Goal: Task Accomplishment & Management: Complete application form

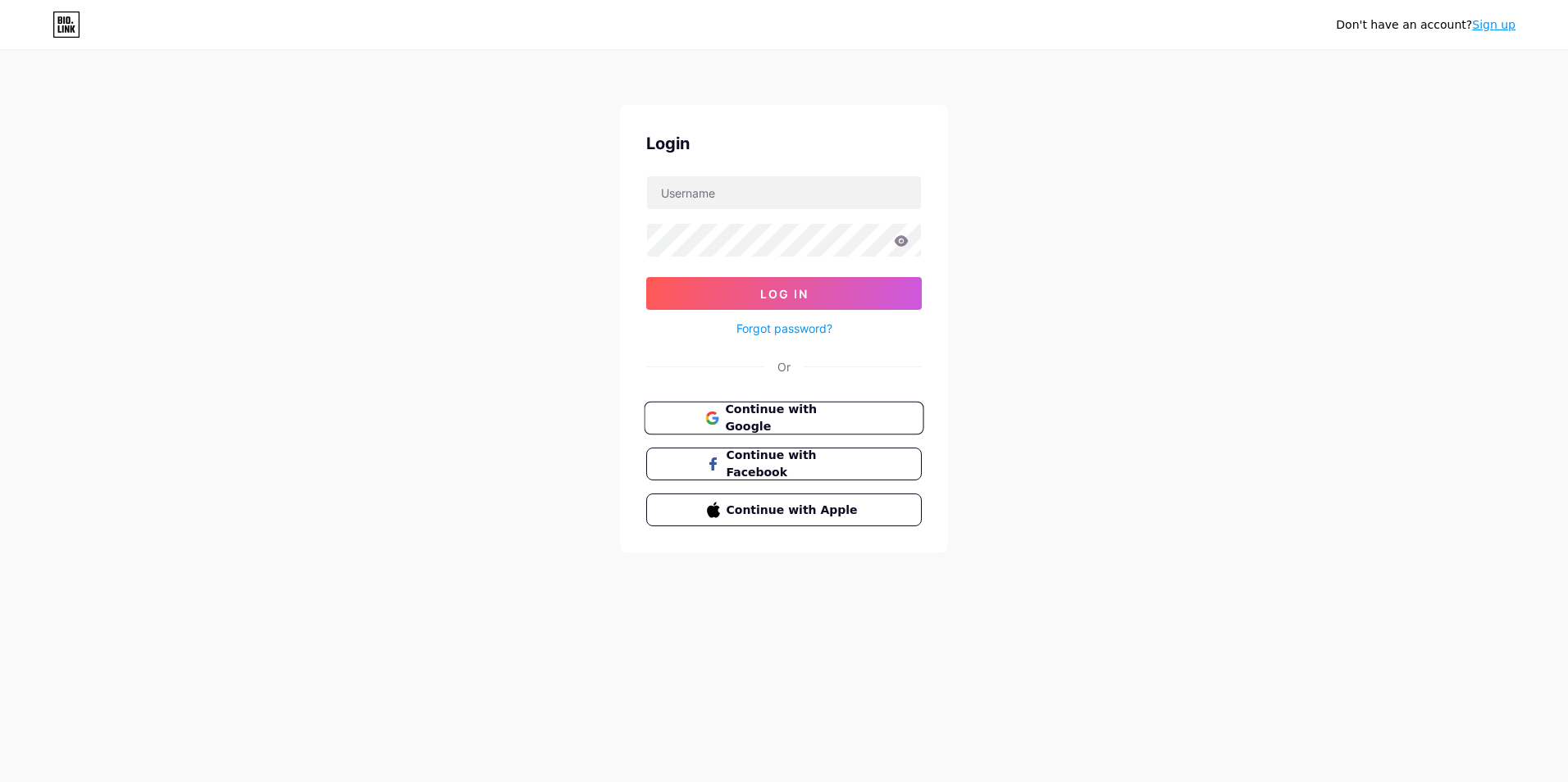
click at [729, 413] on span "Continue with Google" at bounding box center [793, 418] width 137 height 35
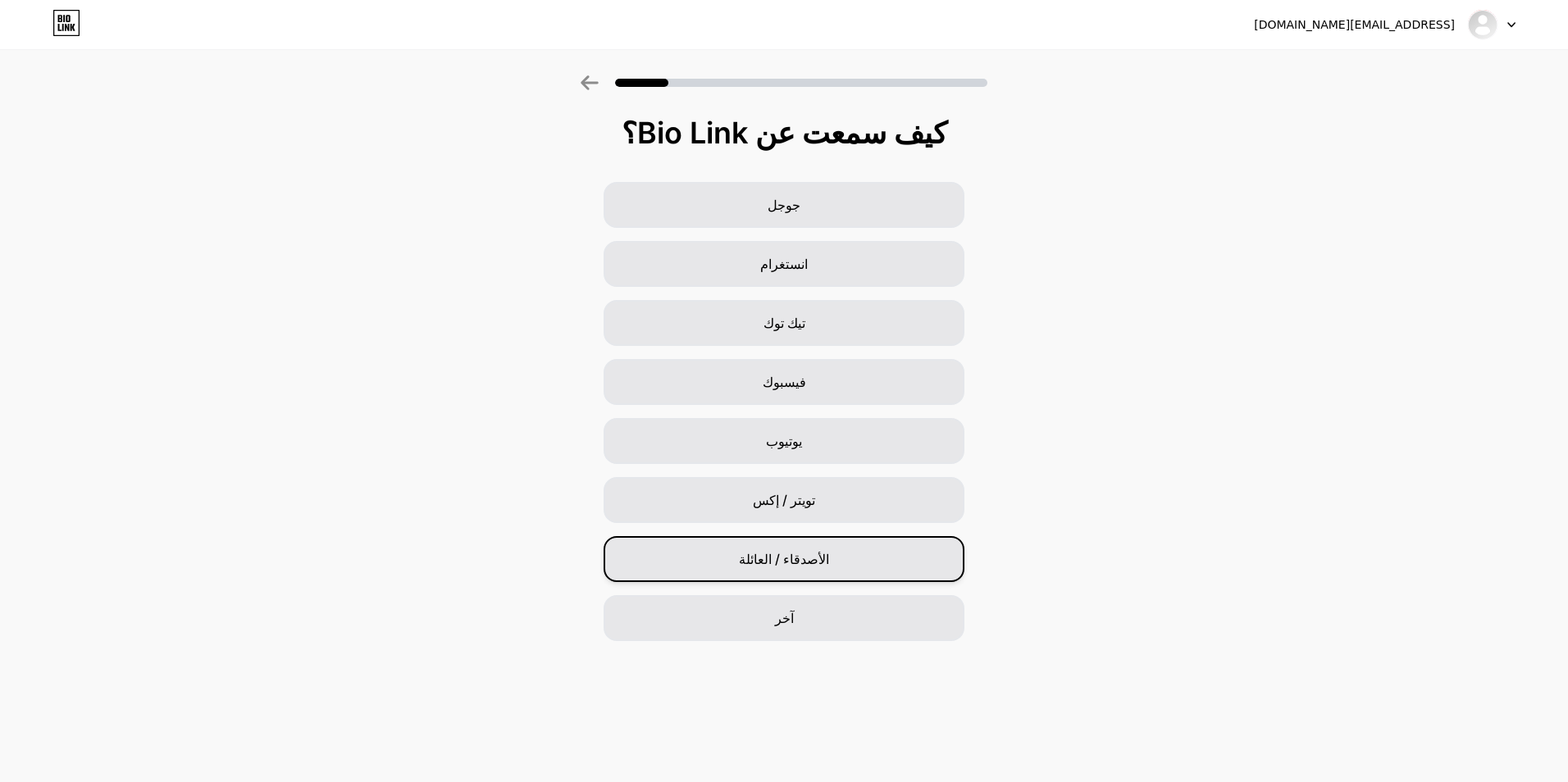
click at [839, 564] on div "الأصدقاء / العائلة" at bounding box center [783, 559] width 360 height 46
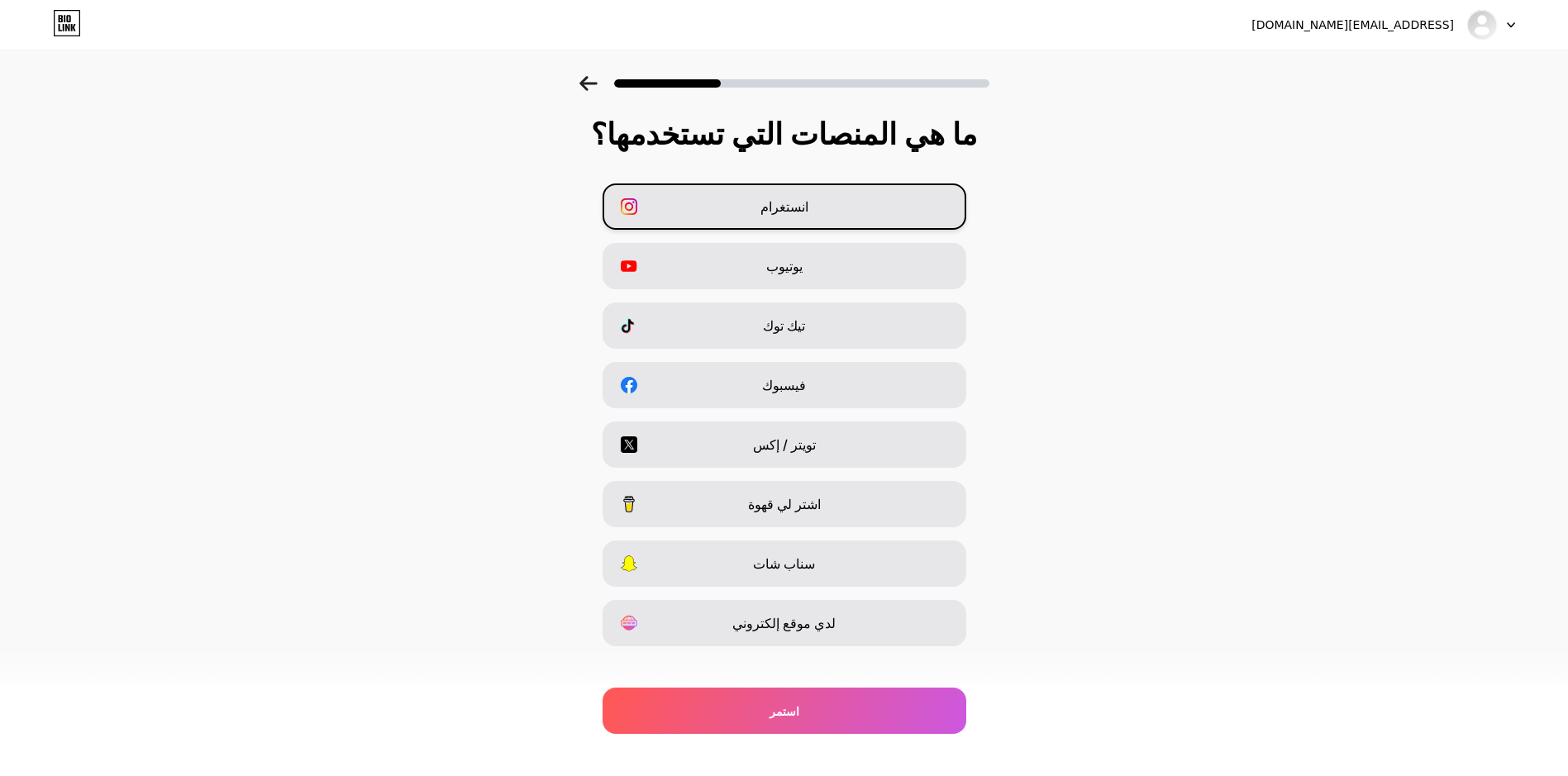
click at [819, 204] on div "انستغرام" at bounding box center [784, 207] width 363 height 46
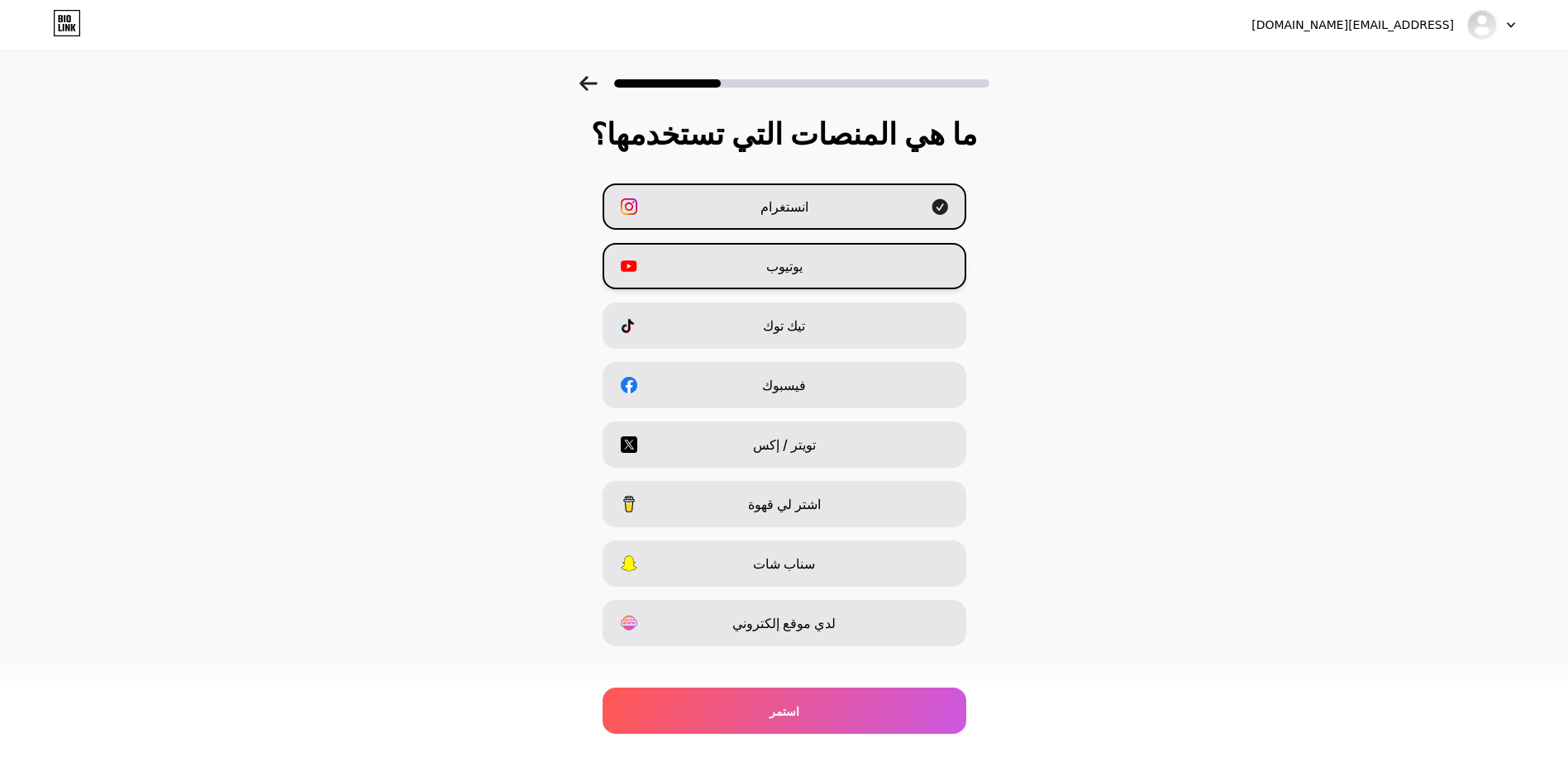
click at [793, 264] on span "يوتيوب" at bounding box center [785, 266] width 36 height 20
click at [788, 313] on div "تيك توك" at bounding box center [784, 325] width 363 height 46
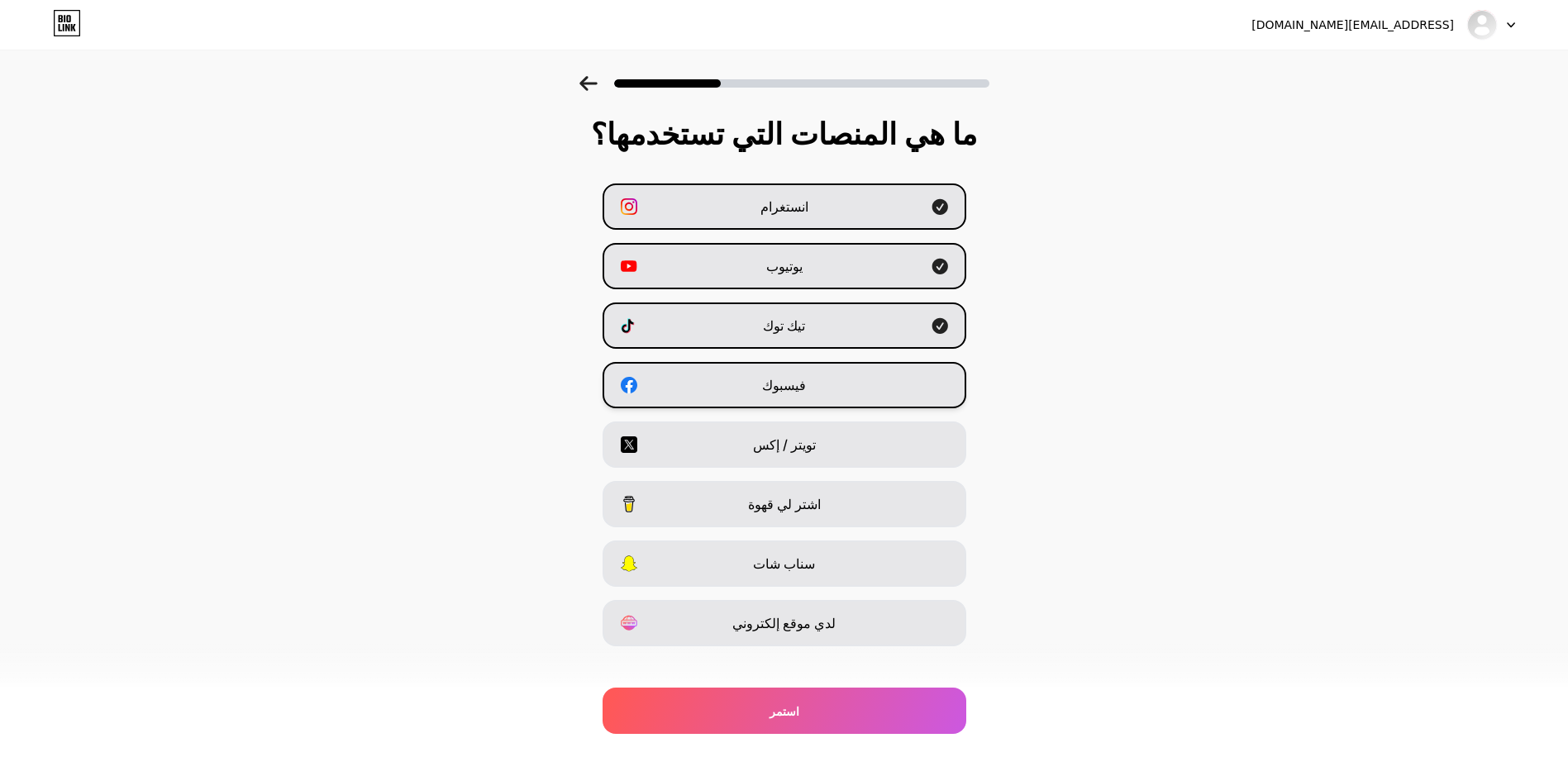
click at [770, 402] on div "فيسبوك" at bounding box center [784, 385] width 363 height 46
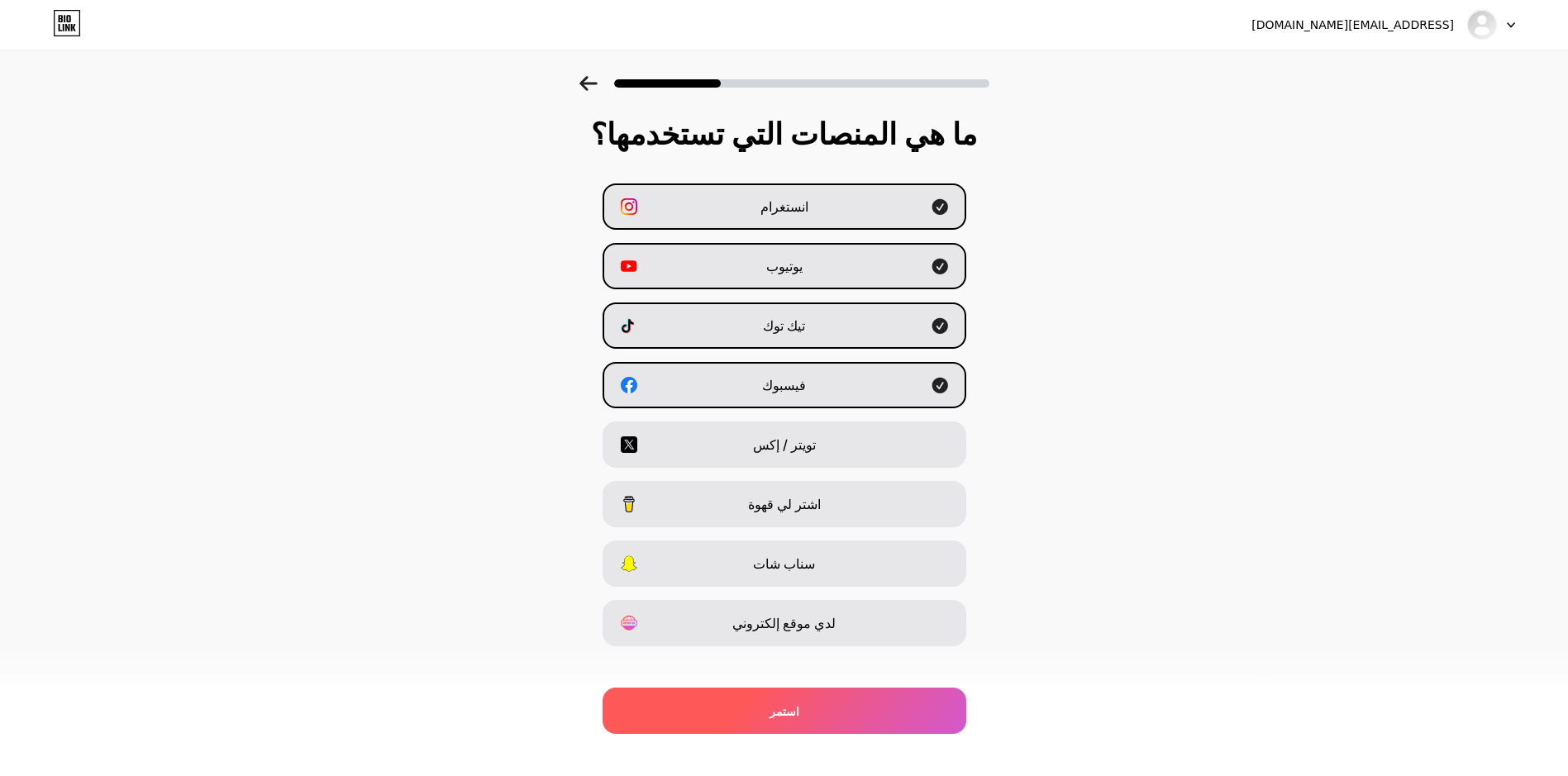
click at [728, 697] on div "استمر" at bounding box center [784, 710] width 363 height 46
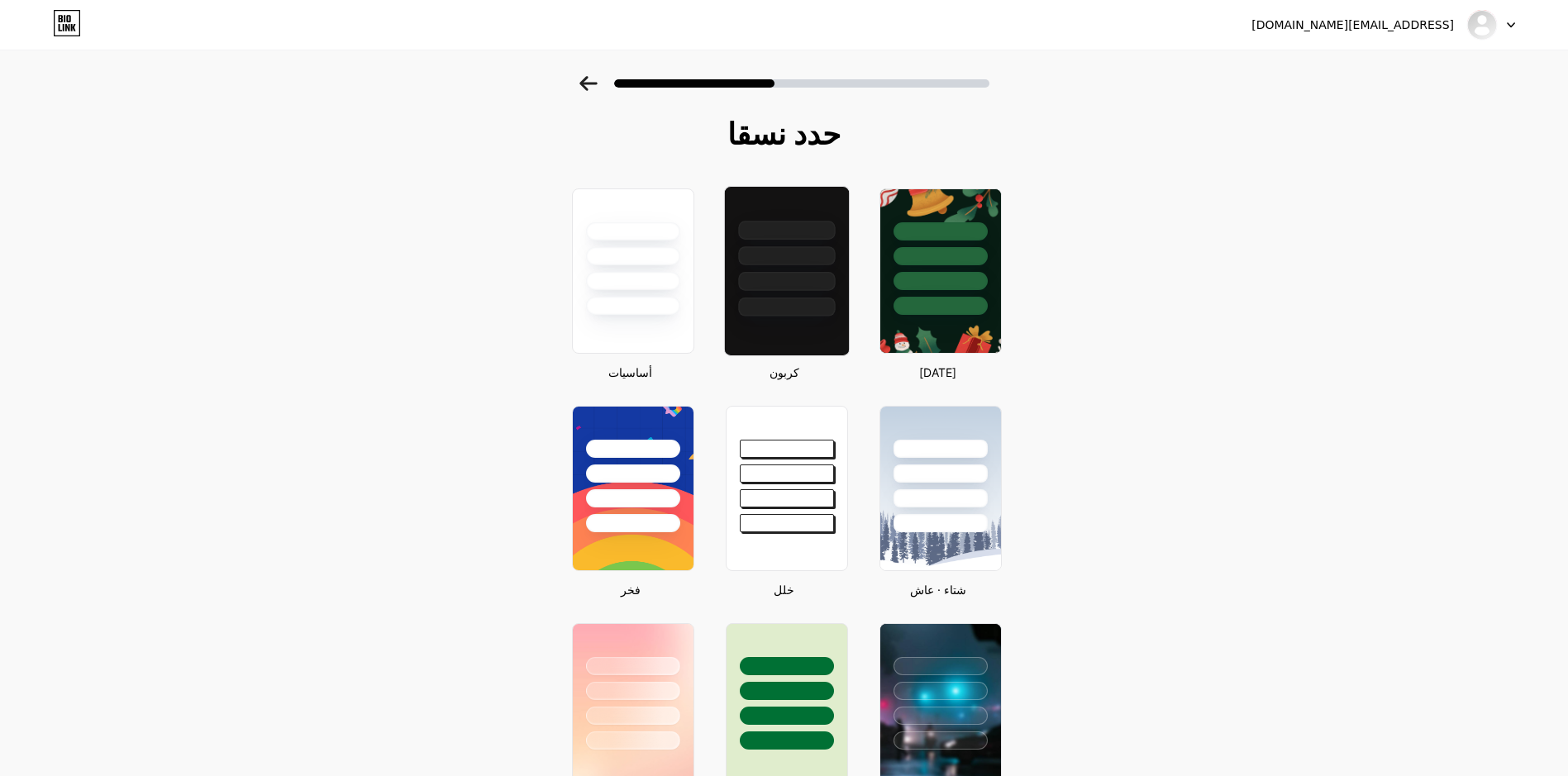
click at [802, 271] on div at bounding box center [786, 251] width 124 height 130
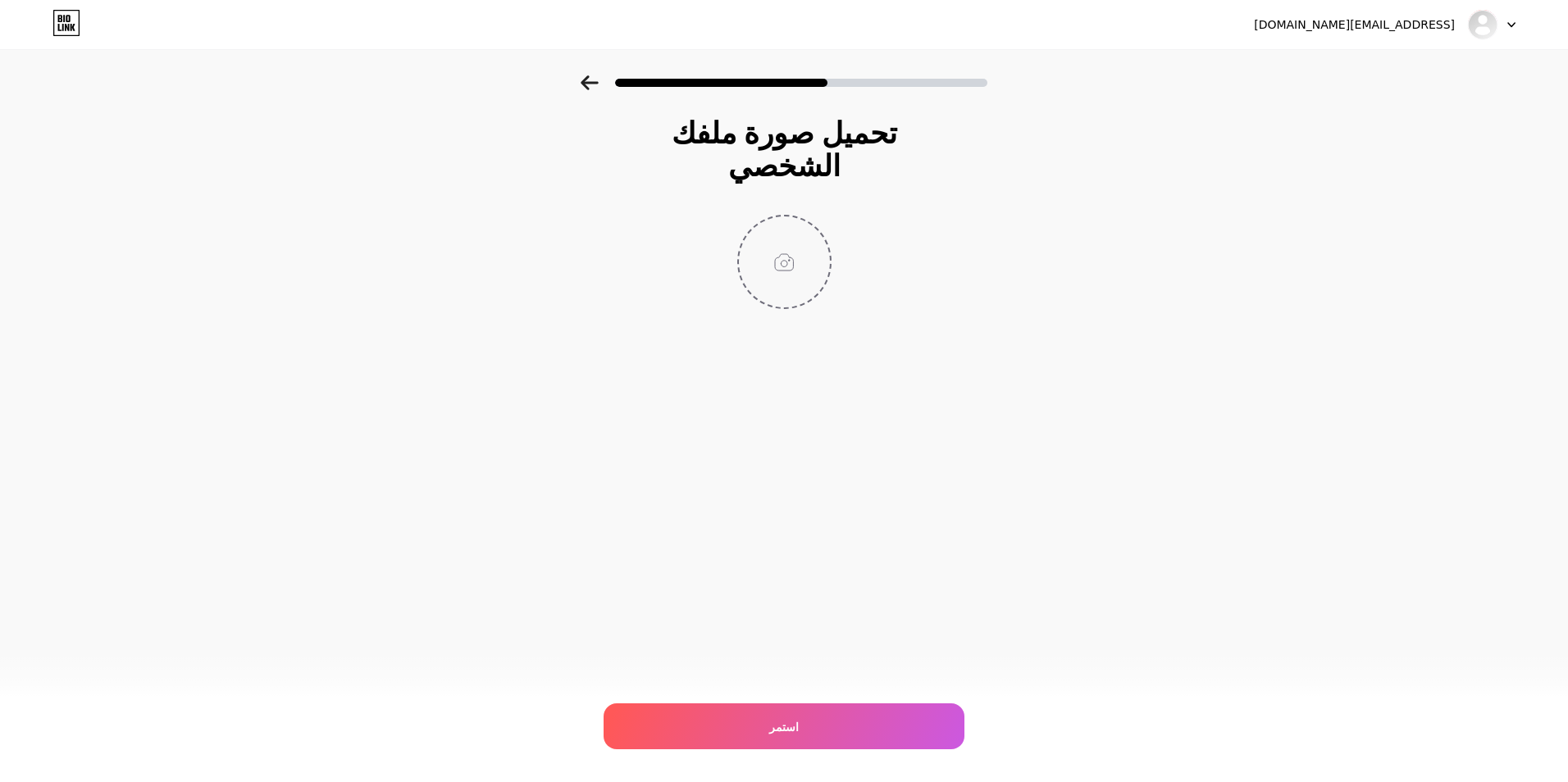
click at [796, 246] on input "file" at bounding box center [784, 262] width 91 height 91
type input "C:\fakepath\photo_5890725913832837114_y.jpg"
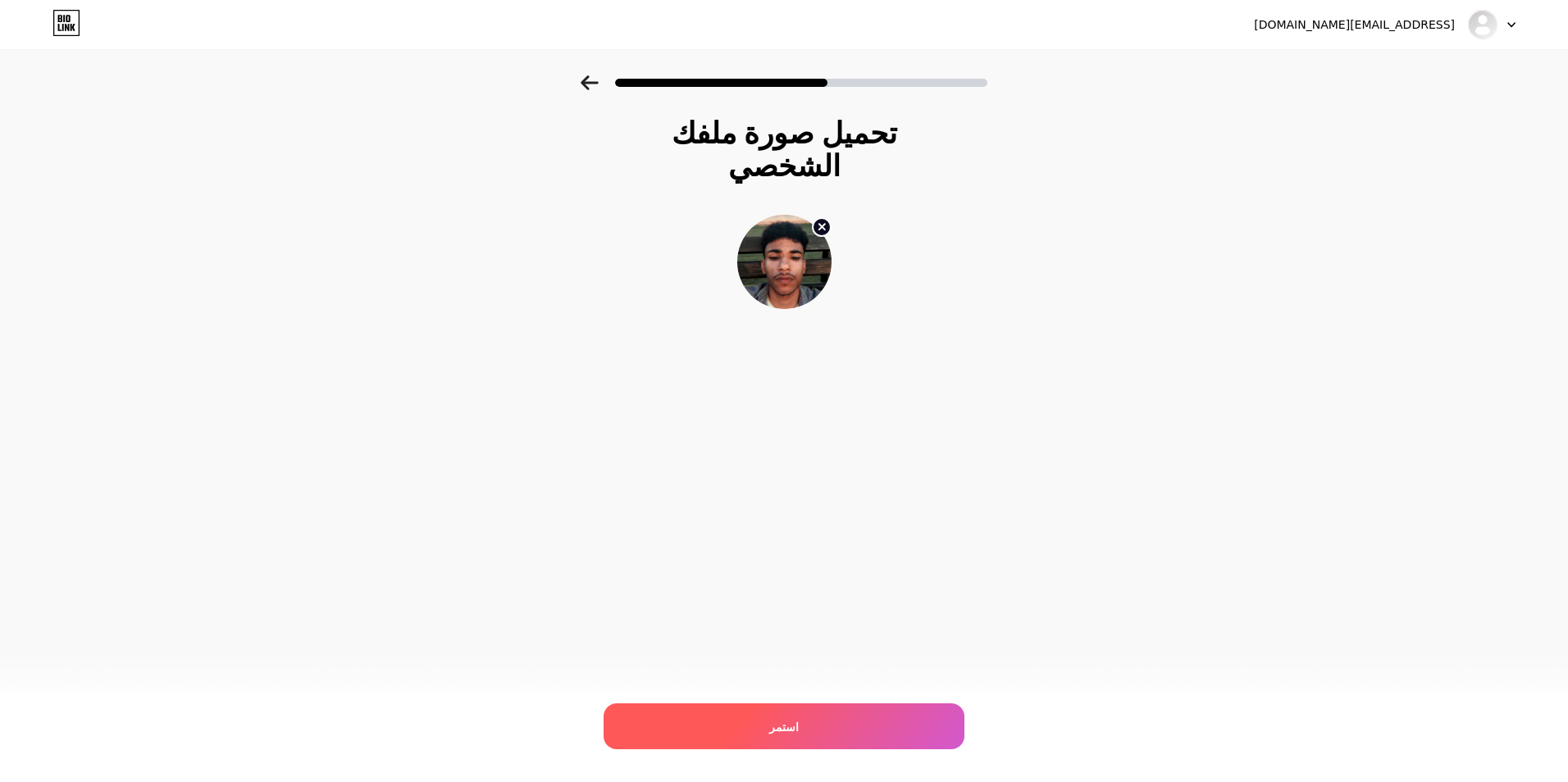
click at [791, 725] on span "استمر" at bounding box center [784, 726] width 30 height 17
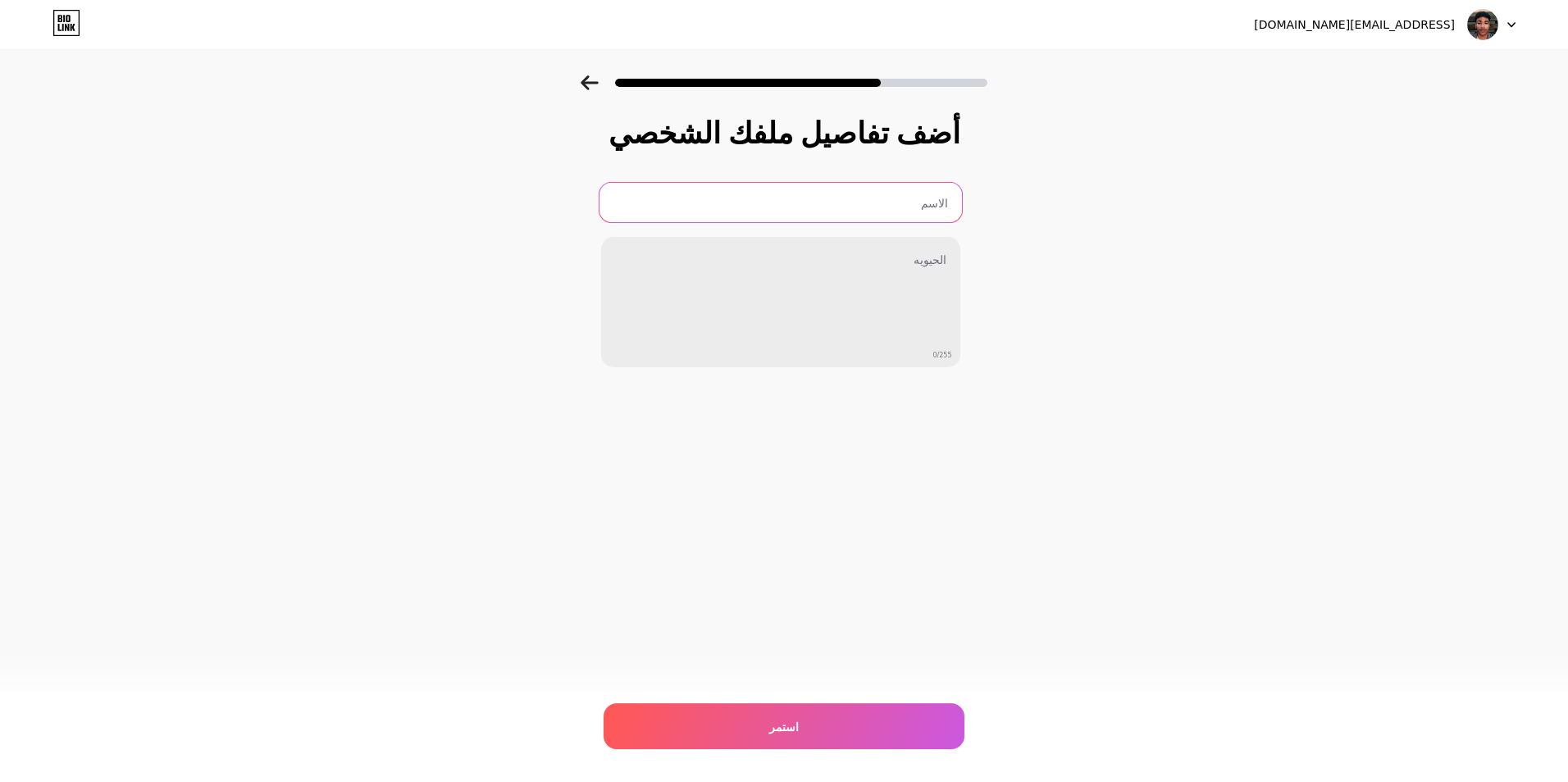
click at [919, 201] on input "text" at bounding box center [779, 202] width 362 height 40
click at [1297, 190] on div "أضف تفاصيل ملفك الشخصي 0/255 استمر Error" at bounding box center [784, 263] width 1568 height 375
click at [861, 210] on input "text" at bounding box center [780, 202] width 359 height 40
paste input "Yossef _Spider"
type input "Yossef _Spider"
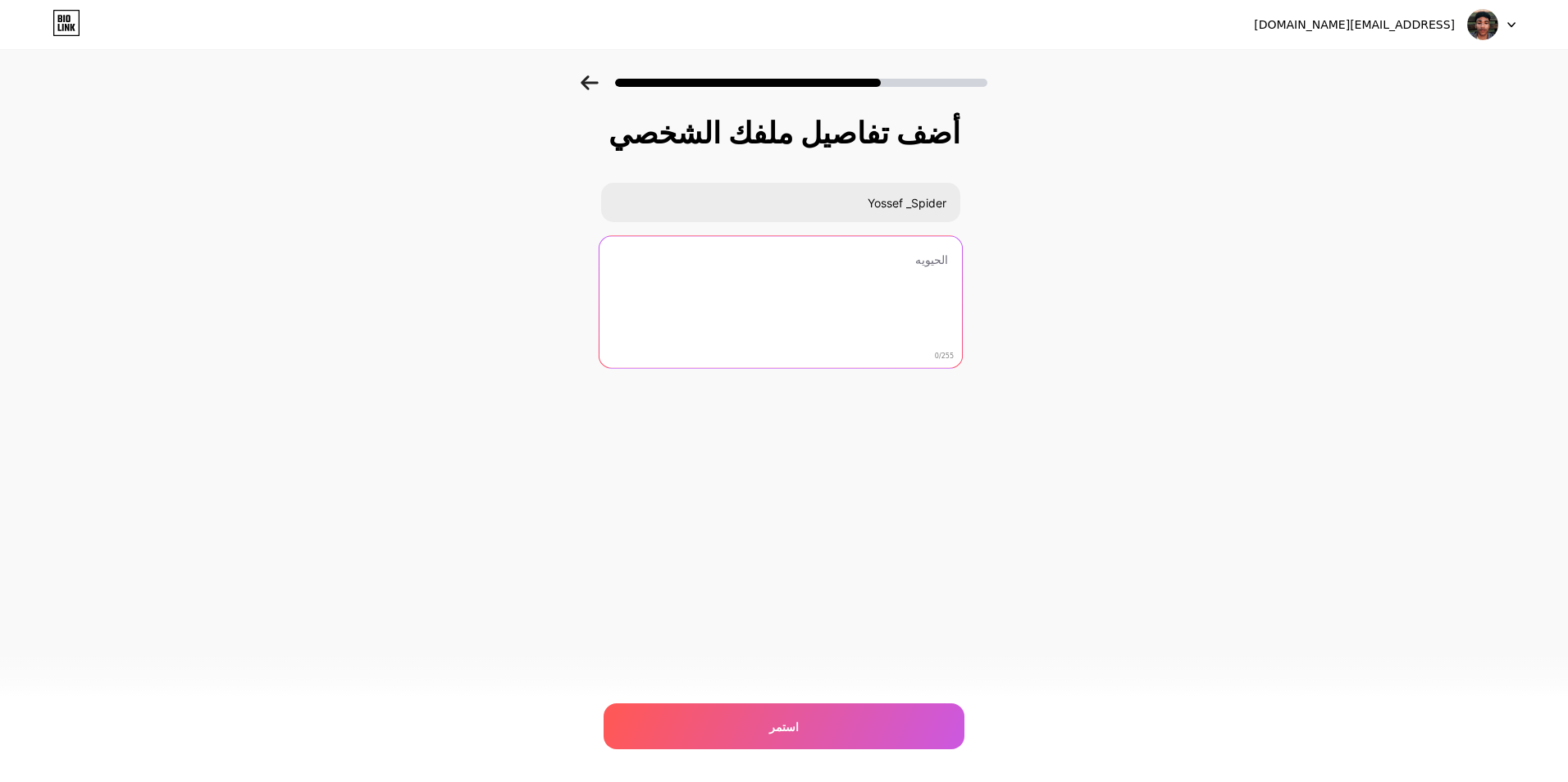
click at [910, 263] on textarea at bounding box center [779, 303] width 362 height 134
click at [867, 271] on textarea at bounding box center [779, 303] width 362 height 134
paste textarea "🥷🏻♥️جميع حسابات البزبوز"
drag, startPoint x: 832, startPoint y: 262, endPoint x: 862, endPoint y: 262, distance: 30.0
click at [862, 262] on textarea "🥷🏻♥️جميع حسابات البزبوز" at bounding box center [779, 303] width 362 height 134
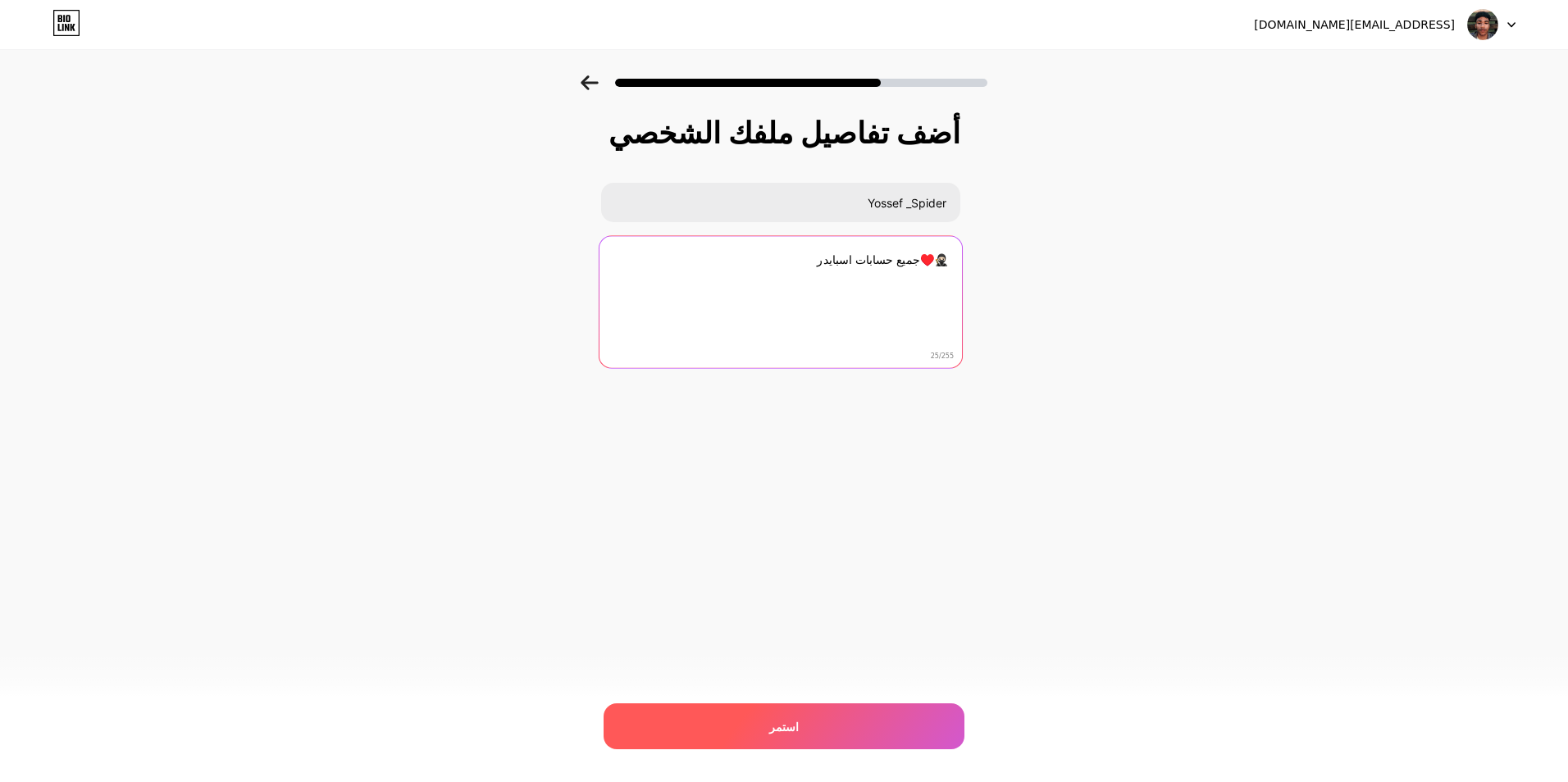
type textarea "🥷🏻♥️جميع حسابات اسبايدر"
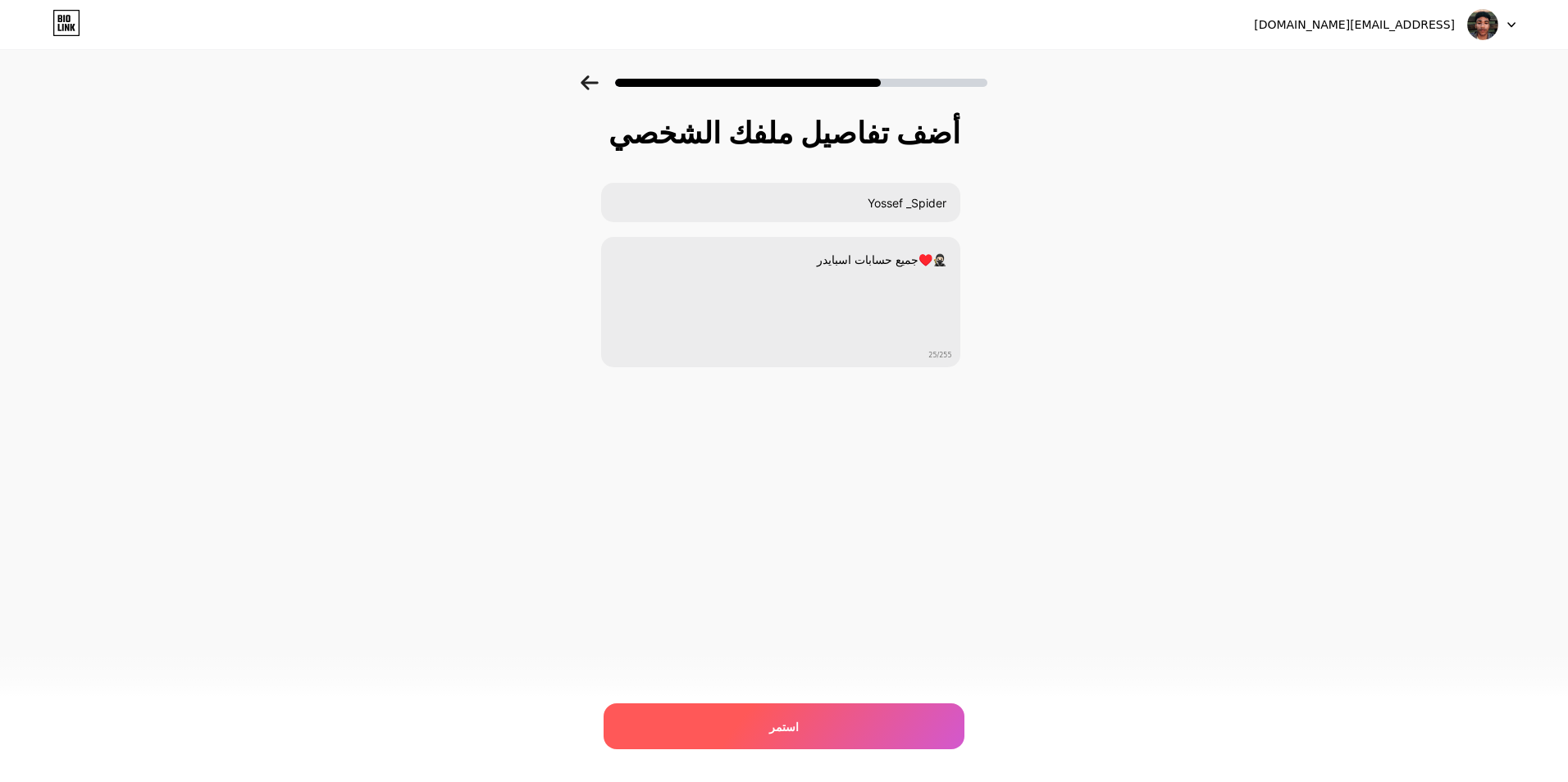
click at [778, 730] on span "استمر" at bounding box center [784, 726] width 30 height 17
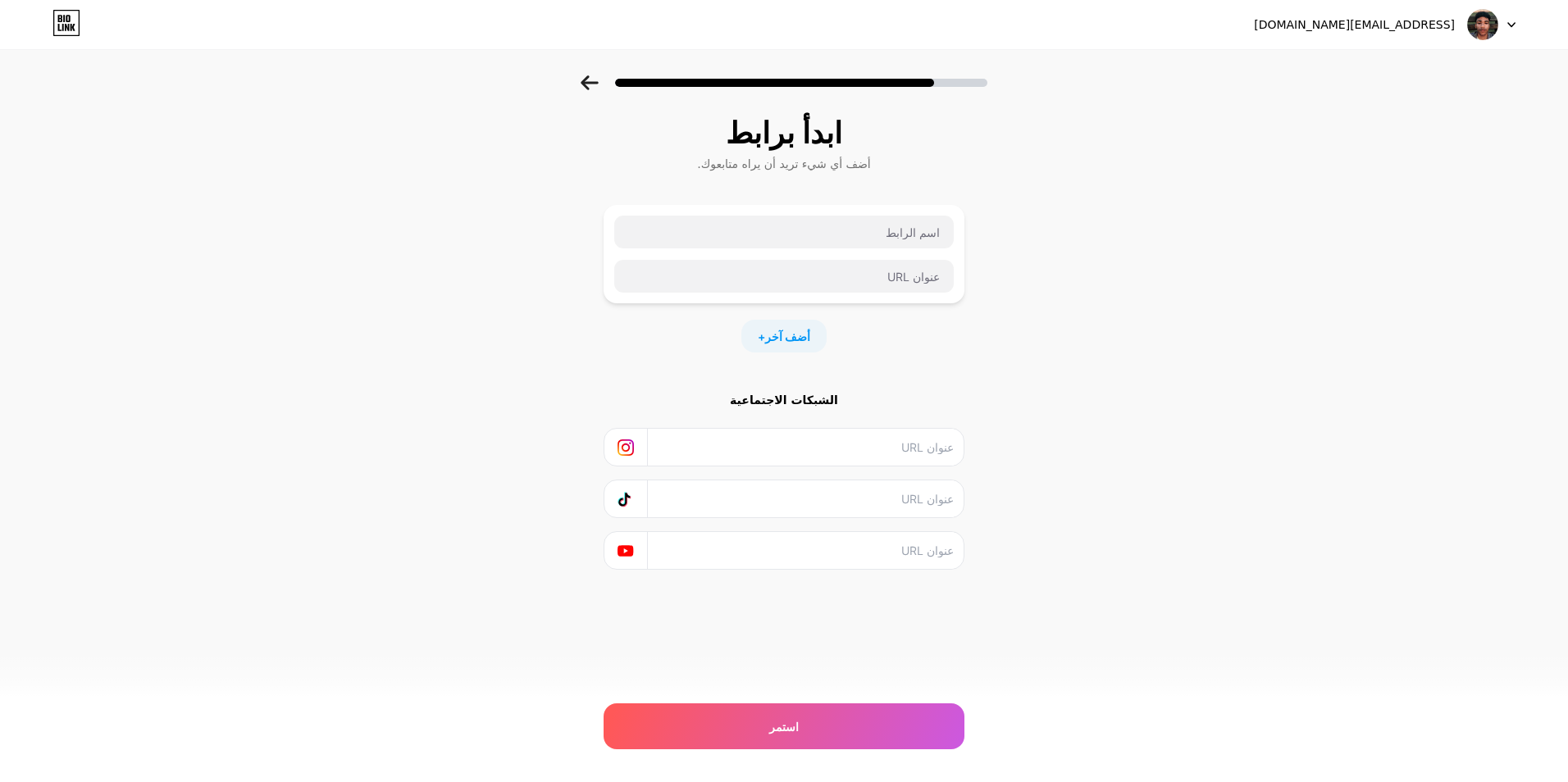
click at [778, 442] on input "text" at bounding box center [805, 447] width 298 height 37
paste input "[URL][DOMAIN_NAME][PERSON_NAME]"
type input "[URL][DOMAIN_NAME][PERSON_NAME]"
click at [826, 487] on input "text" at bounding box center [805, 498] width 298 height 37
click at [823, 538] on input "text" at bounding box center [805, 550] width 298 height 37
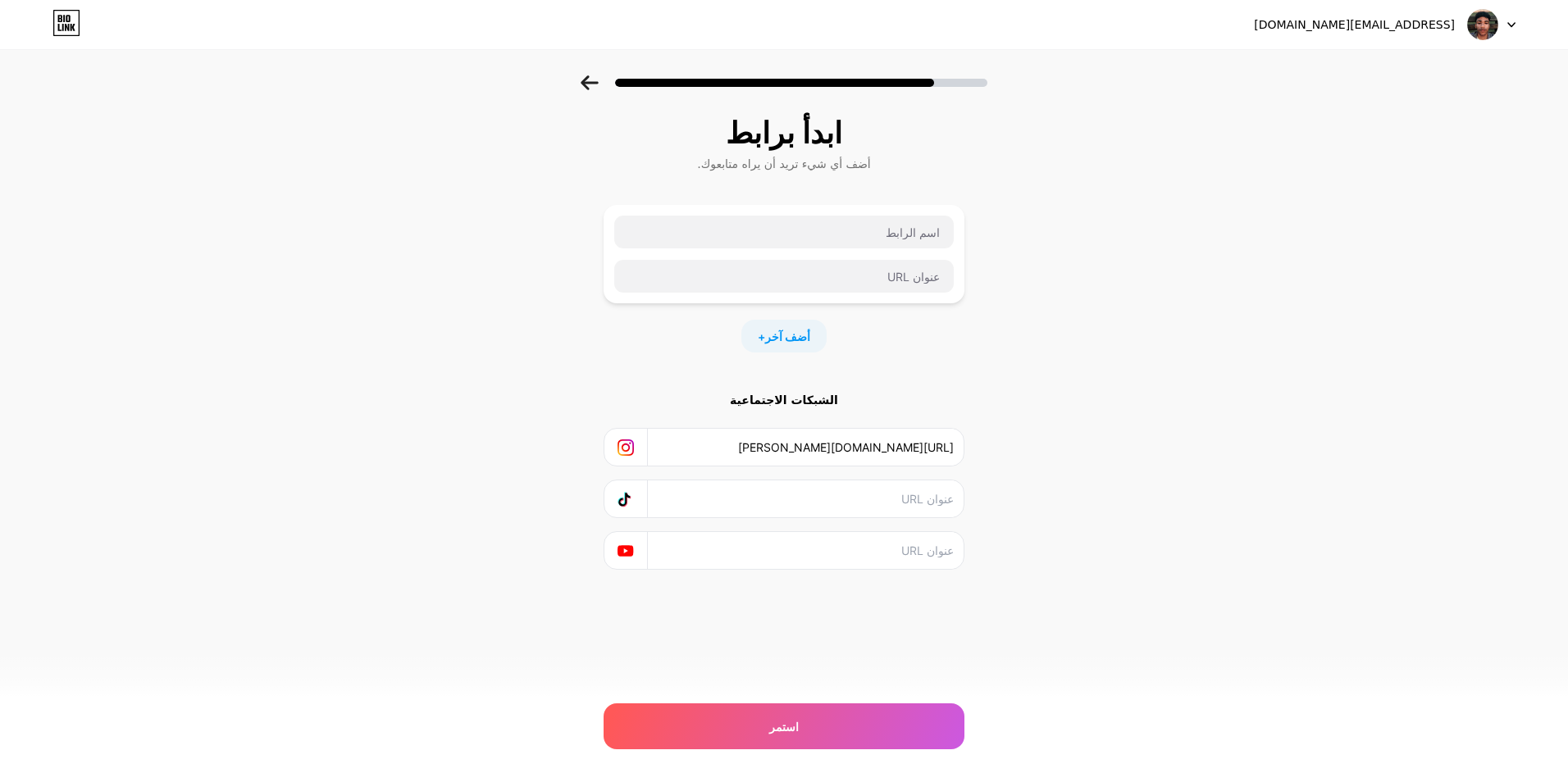
paste input "[URL][DOMAIN_NAME]"
type input "[URL][DOMAIN_NAME]"
click at [824, 493] on input "text" at bounding box center [805, 498] width 298 height 37
paste input "[URL][DOMAIN_NAME][DOMAIN_NAME]"
type input "[URL][DOMAIN_NAME][DOMAIN_NAME]"
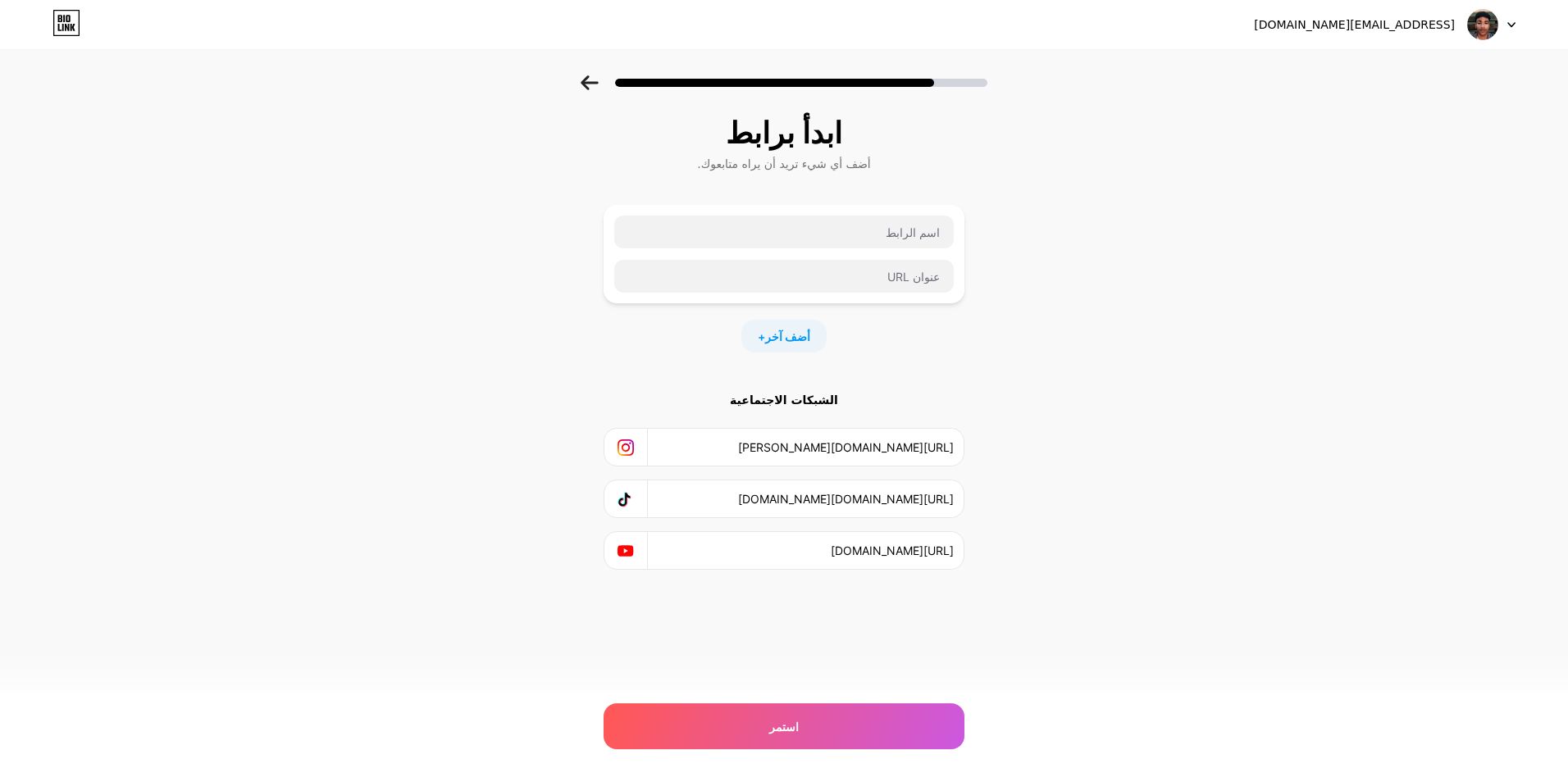
click at [1223, 324] on div "ابدأ برابط أضف أي شيء تريد أن يراه متابعوك. + أضف آخر الشبكات الاجتماعية [URL][…" at bounding box center [784, 364] width 1568 height 576
click at [916, 231] on input "text" at bounding box center [784, 232] width 340 height 33
click at [860, 230] on input "text" at bounding box center [784, 232] width 340 height 33
paste input "Kick"
type input "Kick"
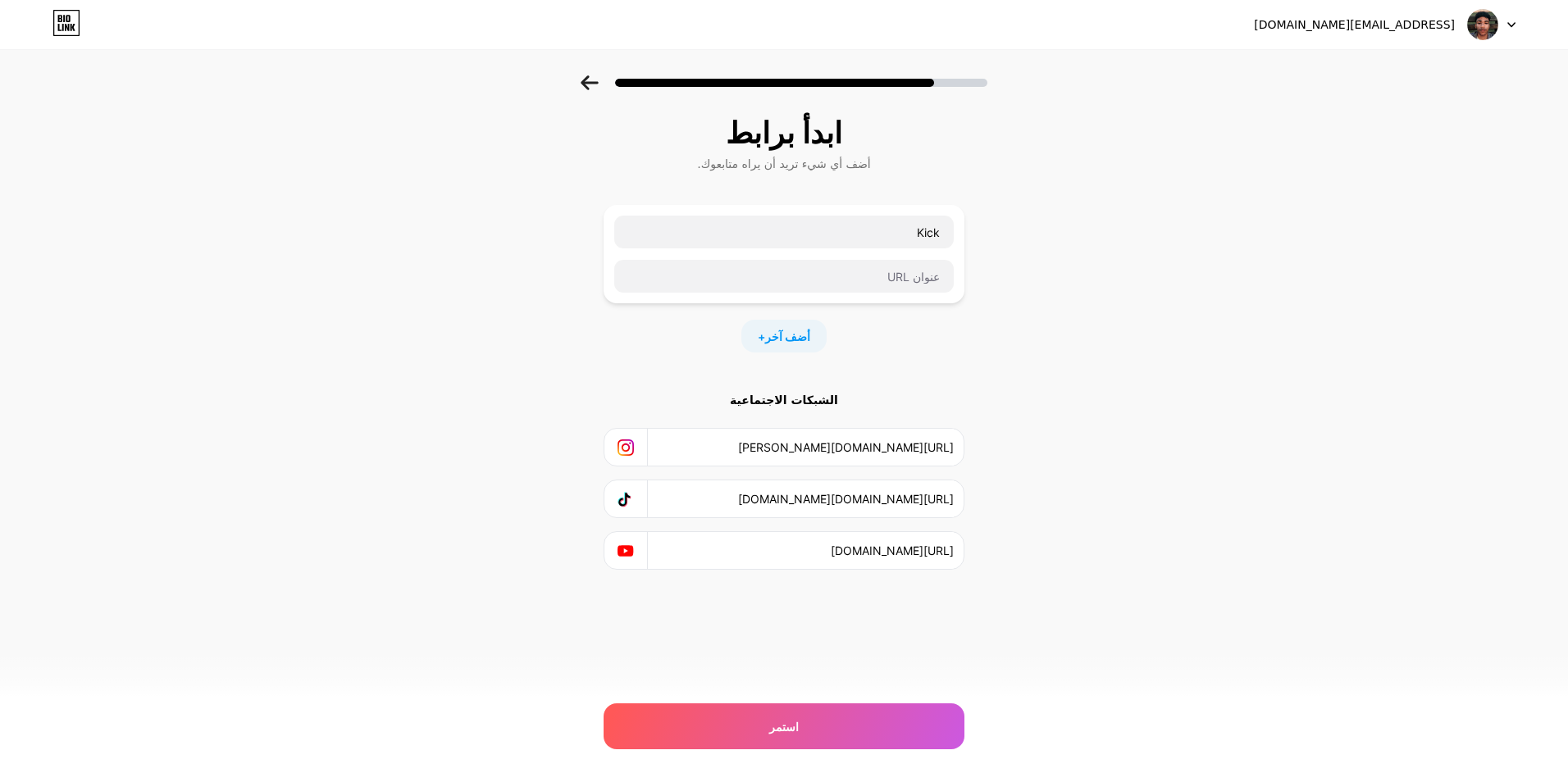
click at [1102, 221] on div "ابدأ برابط أضف أي شيء تريد أن يراه متابعوك. Kick + أضف آخر الشبكات الاجتماعية […" at bounding box center [784, 364] width 1568 height 576
click at [899, 281] on input "text" at bounding box center [784, 276] width 340 height 33
paste input "[URL][DOMAIN_NAME][DOMAIN_NAME]"
type input "[URL][DOMAIN_NAME][DOMAIN_NAME]"
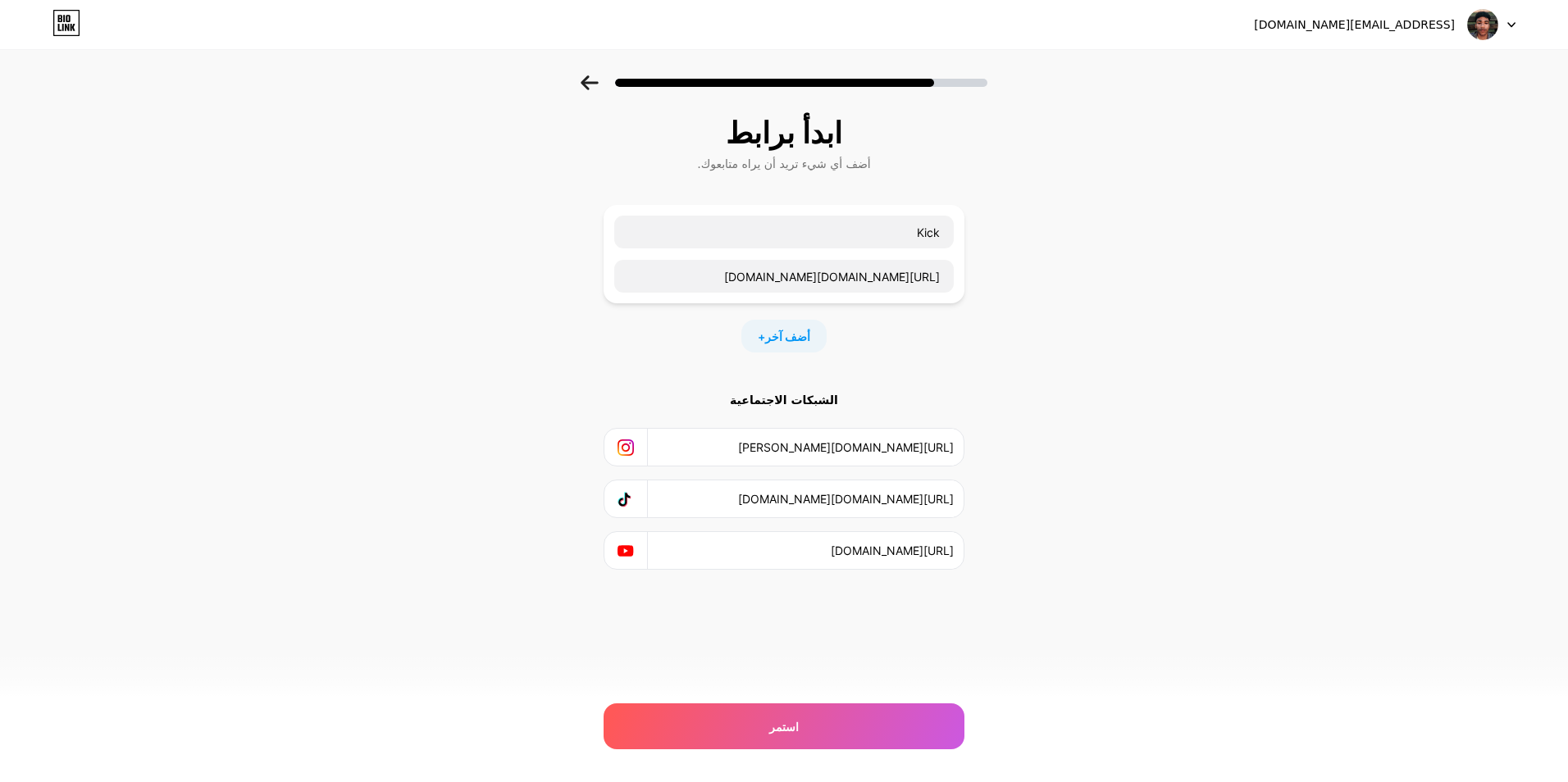
click at [1124, 278] on div "ابدأ برابط أضف أي شيء تريد أن يراه متابعوك. Kick [URL][DOMAIN_NAME][DOMAIN_NAME…" at bounding box center [784, 364] width 1568 height 576
click at [814, 730] on div "استمر" at bounding box center [783, 726] width 360 height 46
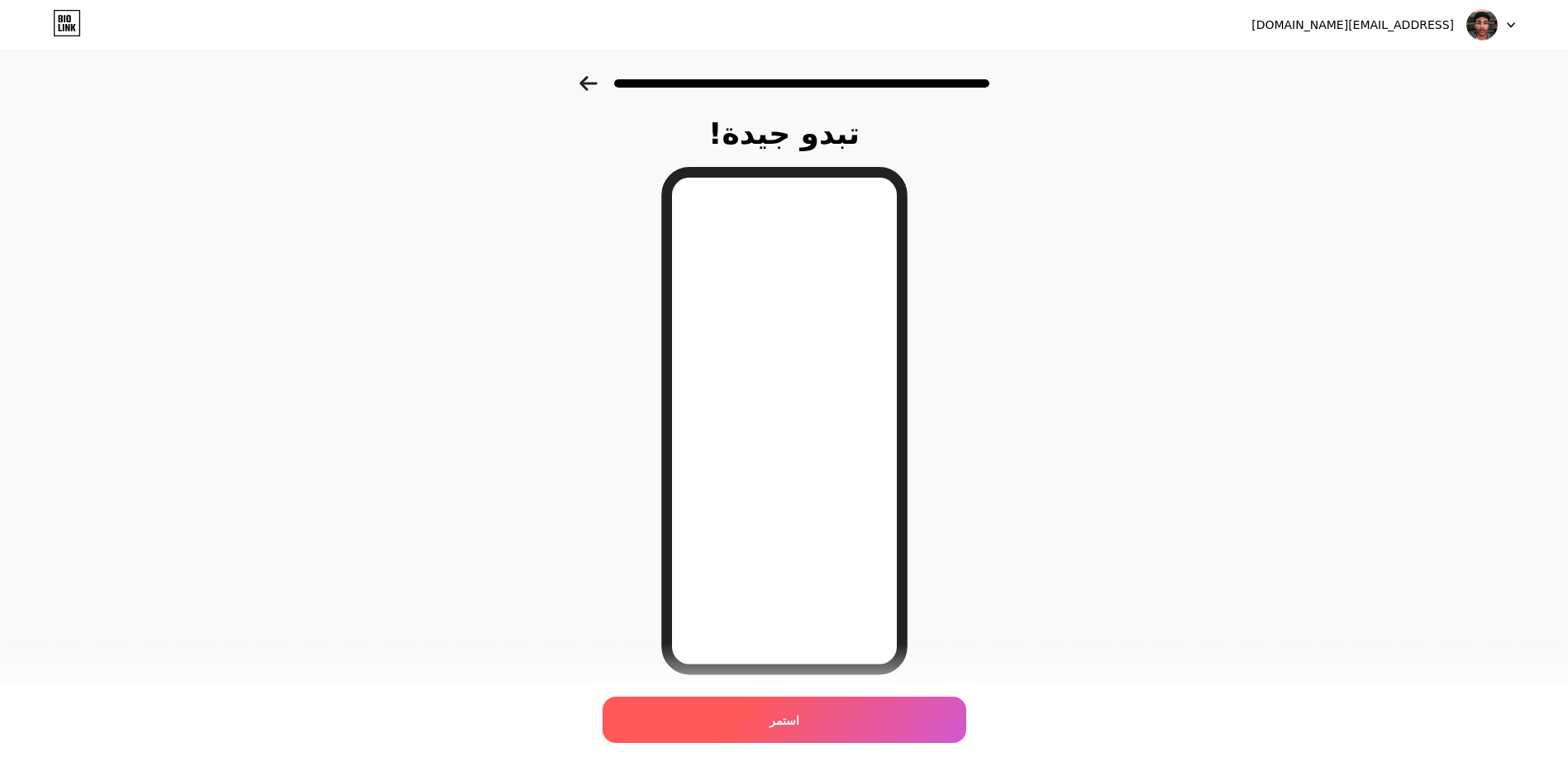
click at [847, 715] on div "استمر" at bounding box center [784, 720] width 363 height 46
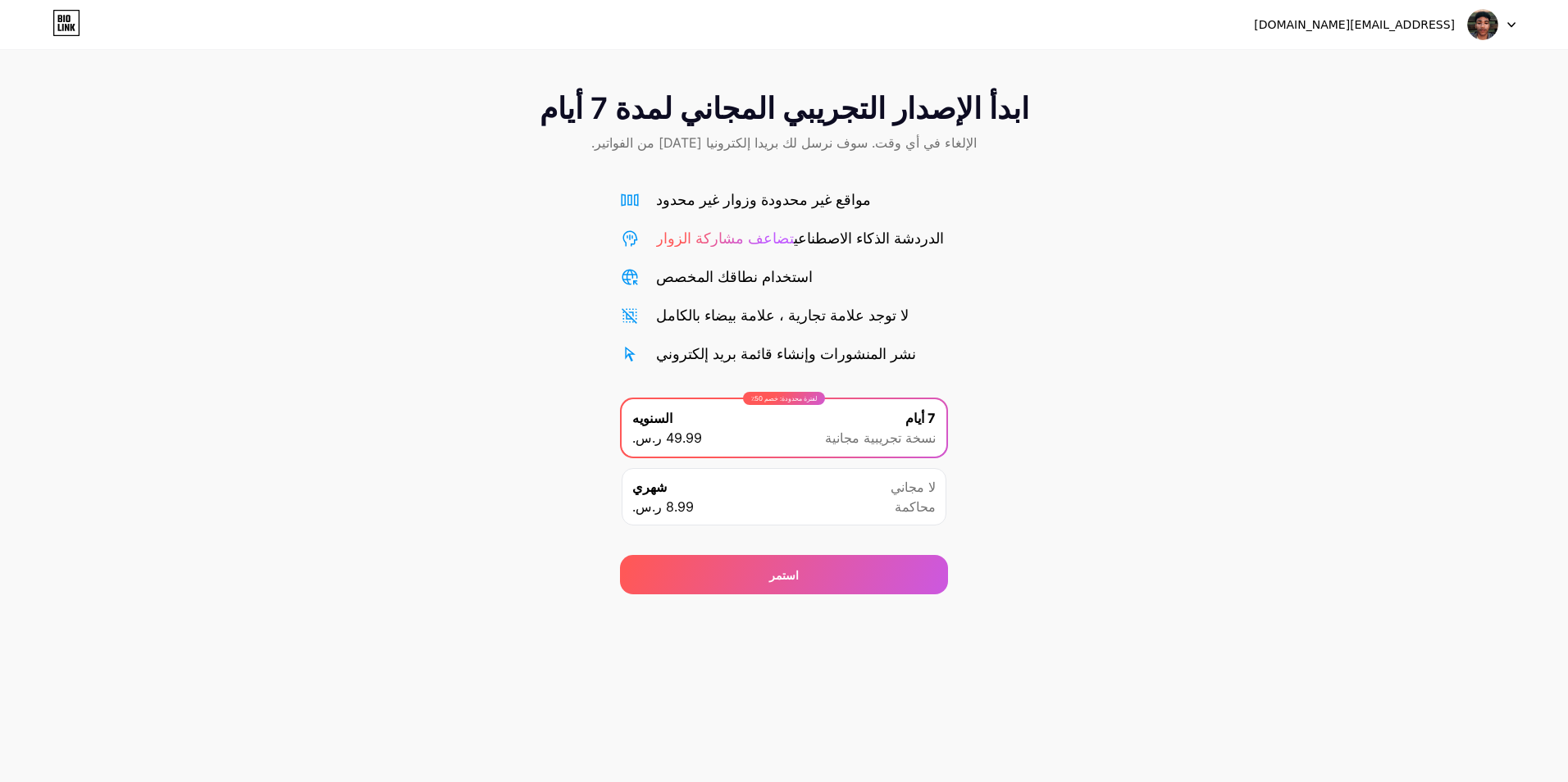
click at [768, 497] on div "شهري 8.99 ر.س. لا مجاني محاكمة" at bounding box center [783, 497] width 324 height 58
drag, startPoint x: 852, startPoint y: 194, endPoint x: 628, endPoint y: 194, distance: 224.0
click at [628, 194] on div "مواقع غير محدودة وزوار غير محدود" at bounding box center [783, 200] width 328 height 23
click at [970, 209] on div "ابدأ الإصدار التجريبي المجاني لمدة 7 أيام الإلغاء في أي وقت. سوف نرسل لك بريدا …" at bounding box center [784, 335] width 1568 height 519
click at [843, 221] on div "مواقع غير محدودة وزوار غير محدود الدردشة الذكاء الاصطناعي تضاعف مشاركة الزوار ا…" at bounding box center [783, 276] width 328 height 176
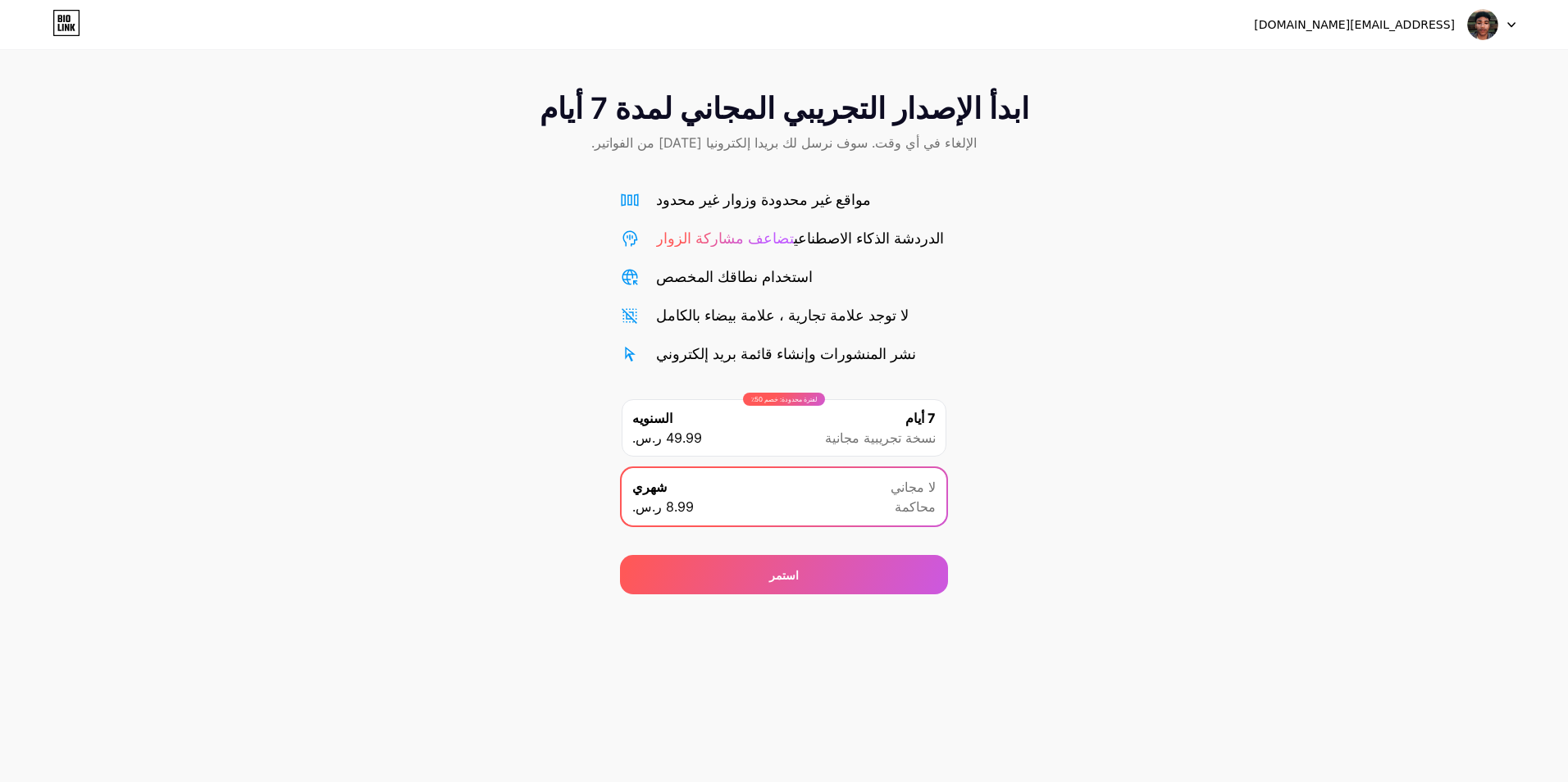
click at [812, 229] on div "الدردشة الذكاء الاصطناعي تضاعف مشاركة الزوار" at bounding box center [799, 237] width 288 height 23
click at [887, 438] on span "نسخة تجريبية مجانية" at bounding box center [880, 438] width 111 height 20
click at [1082, 373] on div "ابدأ الإصدار التجريبي المجاني لمدة 7 أيام الإلغاء في أي وقت. سوف نرسل لك بريدا …" at bounding box center [784, 335] width 1568 height 519
click at [935, 472] on div "شهري 8.99 ر.س. لا مجاني محاكمة" at bounding box center [783, 497] width 324 height 58
click at [858, 567] on div "استمر" at bounding box center [783, 575] width 328 height 40
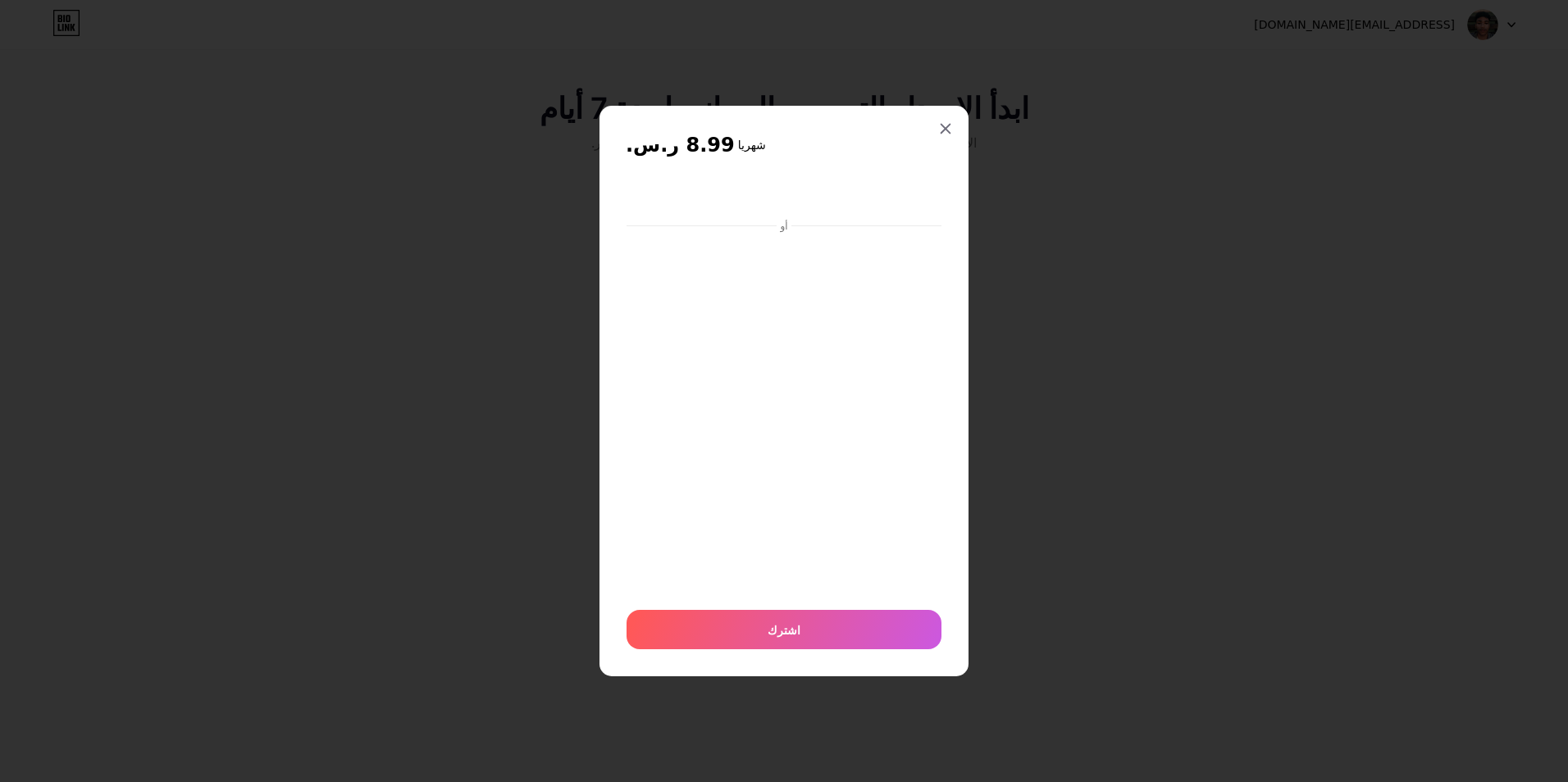
click at [938, 107] on div "8.99 ر.س. شهريا أو اشترك" at bounding box center [784, 391] width 369 height 572
click at [940, 115] on div at bounding box center [945, 128] width 30 height 30
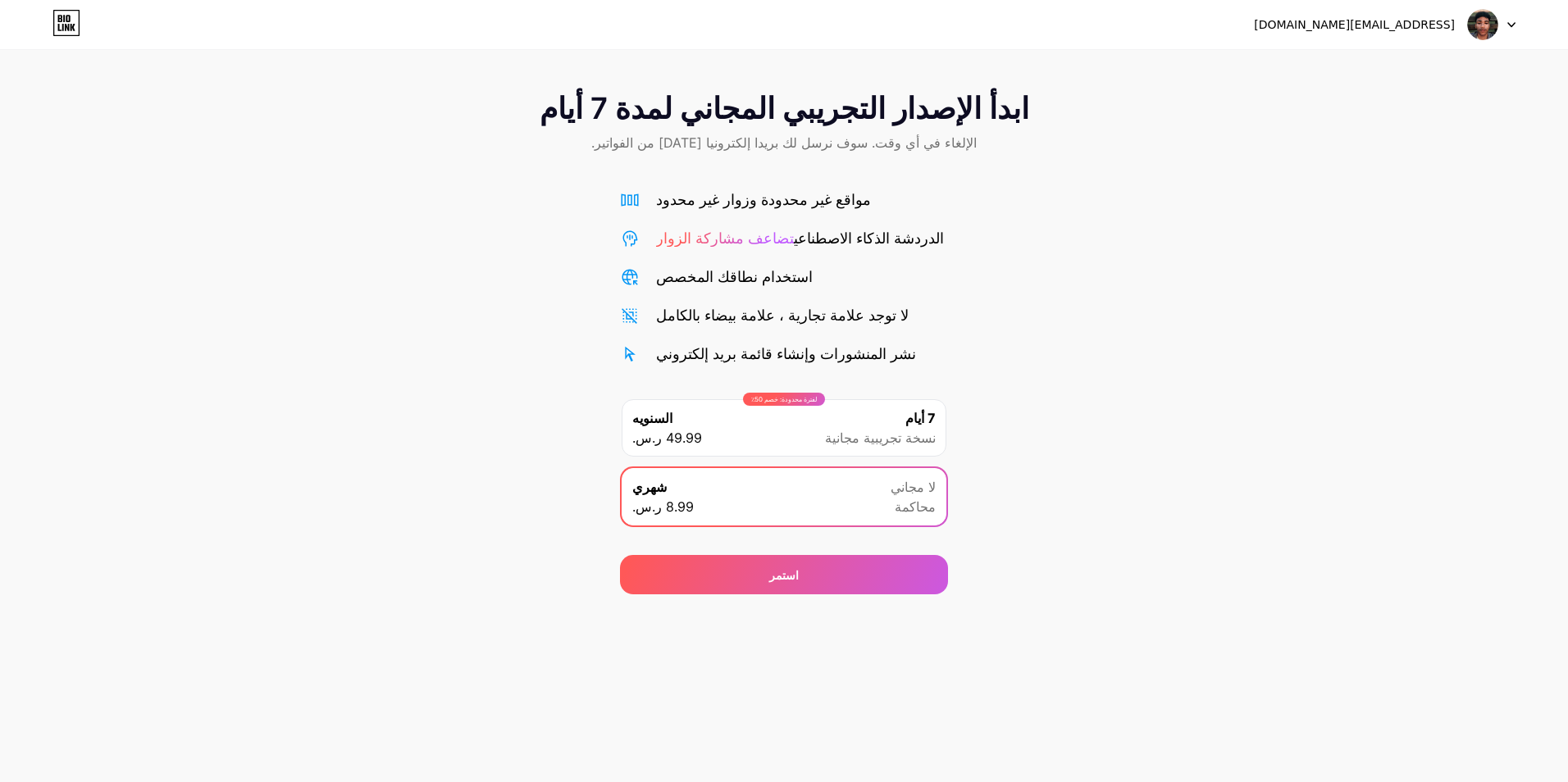
click at [747, 350] on div "نشر المنشورات وإنشاء قائمة بريد إلكتروني" at bounding box center [786, 353] width 260 height 23
click at [810, 413] on div "لفترة محدودة: خصم 50٪ السنويه 49.99 ر.س. 7 أيام نسخة تجريبية مجانية" at bounding box center [783, 428] width 324 height 58
